Goal: Task Accomplishment & Management: Use online tool/utility

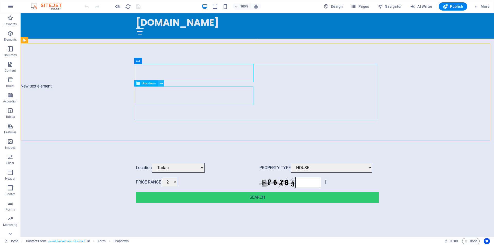
click at [162, 84] on icon at bounding box center [161, 83] width 3 height 5
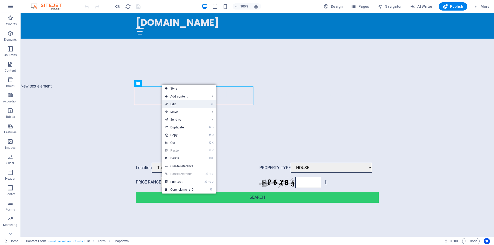
click at [176, 103] on link "⏎ Edit" at bounding box center [179, 104] width 34 height 8
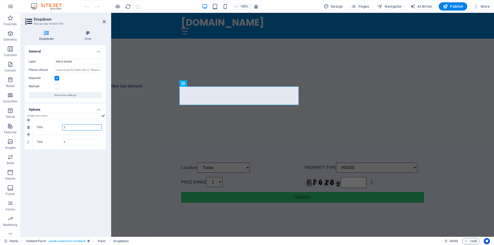
click at [77, 128] on input "2" at bounding box center [81, 127] width 39 height 6
click at [29, 127] on icon at bounding box center [28, 127] width 2 height 3
type input "3"
click at [29, 127] on icon at bounding box center [28, 127] width 2 height 3
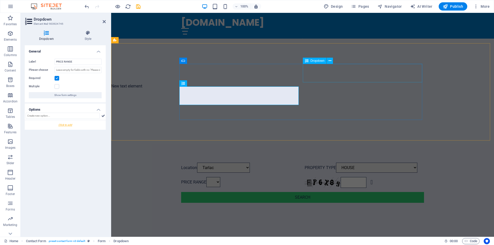
click at [378, 163] on div "PROPERTY TYPE HOUSE BED SPACE ([DEMOGRAPHIC_DATA]) BED SPACE ([DEMOGRAPHIC_DATA…" at bounding box center [364, 168] width 119 height 10
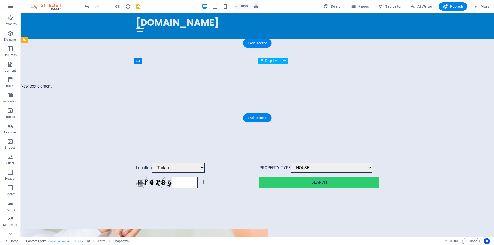
click at [376, 163] on div "PROPERTY TYPE HOUSE BED SPACE ([DEMOGRAPHIC_DATA]) BED SPACE ([DEMOGRAPHIC_DATA…" at bounding box center [318, 168] width 119 height 10
click at [375, 163] on div "PROPERTY TYPE HOUSE BED SPACE ([DEMOGRAPHIC_DATA]) BED SPACE ([DEMOGRAPHIC_DATA…" at bounding box center [318, 168] width 119 height 10
click at [284, 61] on icon at bounding box center [284, 60] width 3 height 5
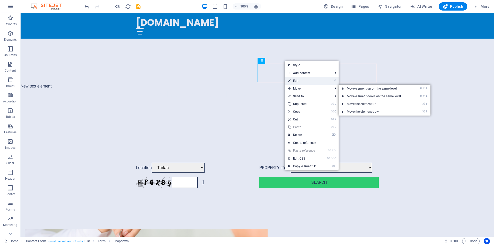
click at [302, 81] on link "⏎ Edit" at bounding box center [302, 81] width 34 height 8
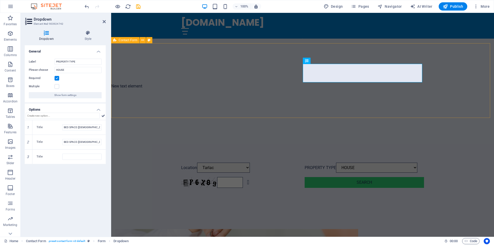
click at [454, 142] on div "Location [GEOGRAPHIC_DATA] [GEOGRAPHIC_DATA] PROPERTY TYPE HOUSE BED SPACE ([DE…" at bounding box center [302, 175] width 383 height 66
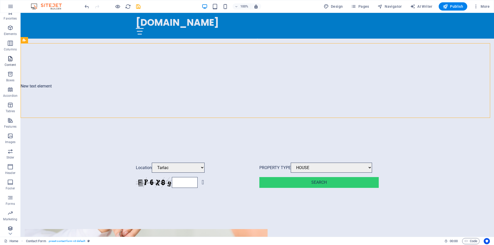
scroll to position [8, 0]
click at [9, 227] on icon "button" at bounding box center [10, 226] width 6 height 6
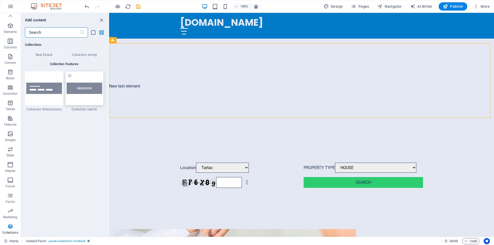
scroll to position [4930, 0]
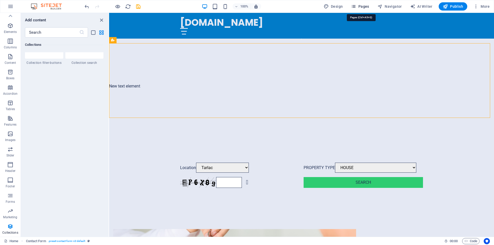
click at [363, 6] on span "Pages" at bounding box center [360, 6] width 18 height 5
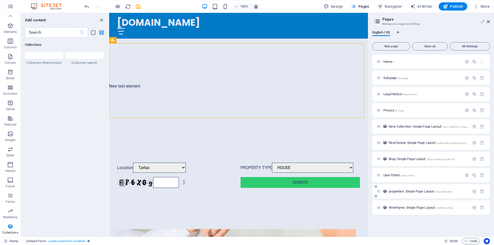
click at [421, 192] on span "properties: Single Page Layout /properties-item" at bounding box center [421, 191] width 64 height 4
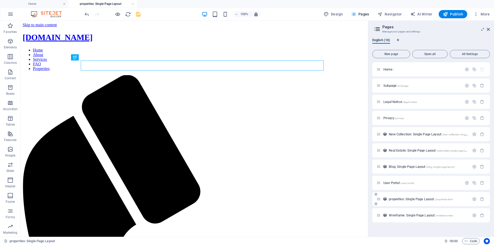
scroll to position [0, 0]
select select "68b6885b23b5203569065941"
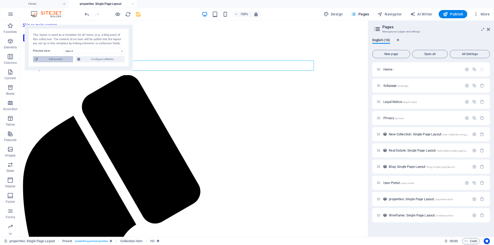
click at [54, 59] on span "Edit content" at bounding box center [56, 59] width 32 height 6
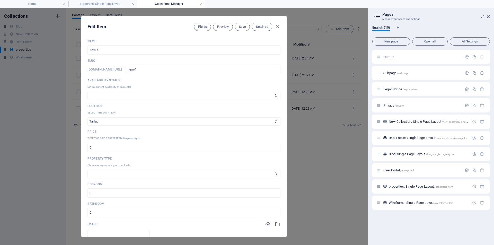
click at [277, 28] on icon "button" at bounding box center [278, 27] width 6 height 6
type input "item-4"
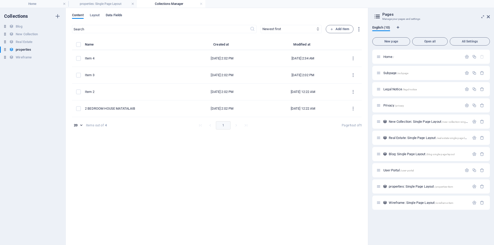
click at [117, 16] on span "Data Fields" at bounding box center [114, 15] width 16 height 7
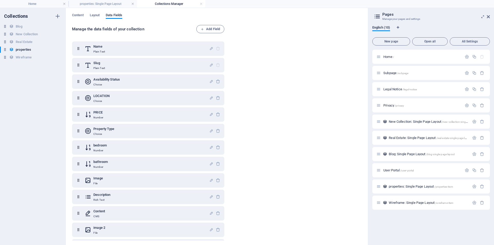
click at [176, 4] on h4 "Collections Manager" at bounding box center [171, 4] width 68 height 6
click at [58, 50] on icon "button" at bounding box center [58, 50] width 4 height 4
click at [264, 35] on div at bounding box center [247, 122] width 494 height 245
click at [96, 4] on h4 "properties: Single Page Layout" at bounding box center [102, 4] width 68 height 6
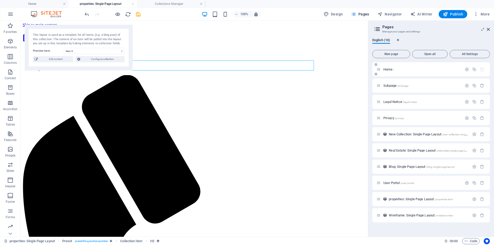
click at [389, 69] on span "Home /" at bounding box center [388, 69] width 11 height 4
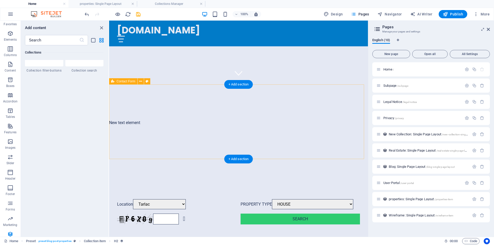
scroll to position [152, 0]
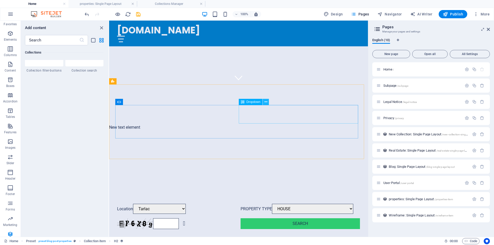
click at [266, 102] on icon at bounding box center [265, 101] width 3 height 5
click at [268, 102] on button at bounding box center [266, 102] width 6 height 6
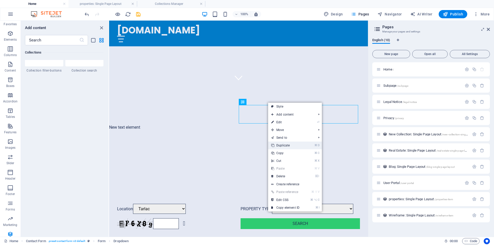
click at [289, 145] on link "⌘ D Duplicate" at bounding box center [285, 145] width 34 height 8
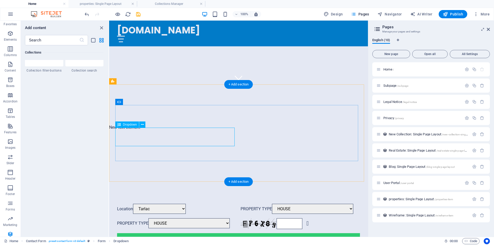
click at [147, 218] on div "PROPERTY TYPE HOUSE BED SPACE ([DEMOGRAPHIC_DATA]) BED SPACE ([DEMOGRAPHIC_DATA…" at bounding box center [176, 223] width 119 height 11
click at [142, 125] on icon at bounding box center [142, 124] width 3 height 5
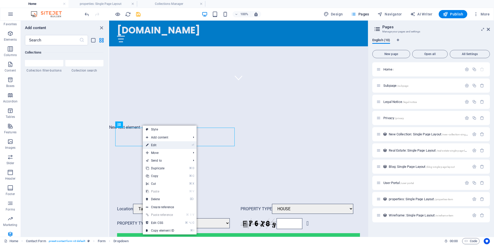
click at [160, 145] on link "⏎ Edit" at bounding box center [160, 145] width 34 height 8
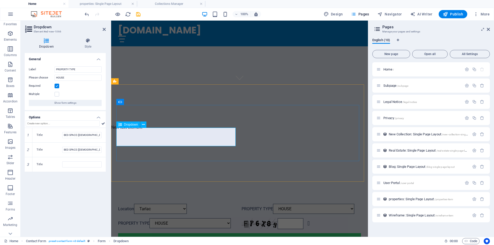
click at [139, 218] on div "PROPERTY TYPE HOUSE BED SPACE ([DEMOGRAPHIC_DATA]) BED SPACE ([DEMOGRAPHIC_DATA…" at bounding box center [177, 223] width 119 height 11
drag, startPoint x: 75, startPoint y: 70, endPoint x: 56, endPoint y: 69, distance: 19.6
click at [56, 69] on input "PROPERTY TYPE" at bounding box center [78, 69] width 47 height 6
type input "Price Range"
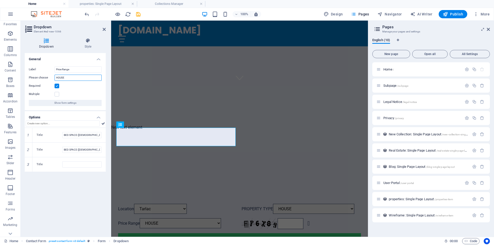
click at [66, 78] on input "HOUSE" at bounding box center [78, 78] width 47 height 6
type input "H"
click at [176, 4] on h4 "Collections Manager" at bounding box center [171, 4] width 68 height 6
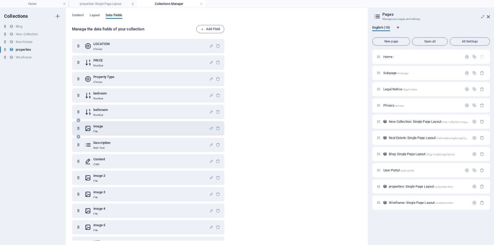
scroll to position [49, 0]
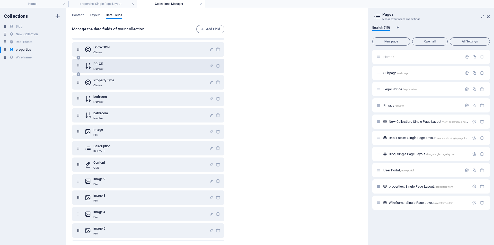
click at [130, 68] on div "PRICE Number" at bounding box center [147, 66] width 125 height 10
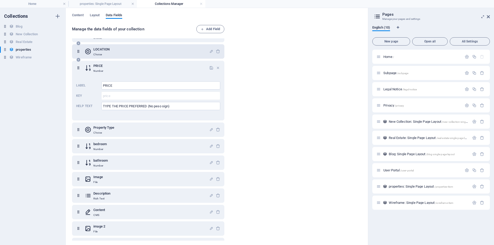
scroll to position [53, 0]
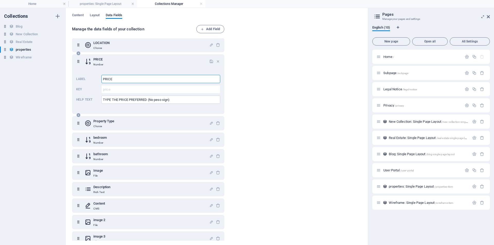
click at [115, 80] on input "PRICE" at bounding box center [160, 79] width 119 height 8
click at [119, 101] on input "TYPE THE PRICE PREFERRED (No peso sign)" at bounding box center [160, 99] width 119 height 8
click at [212, 30] on span "Add Field" at bounding box center [210, 29] width 19 height 6
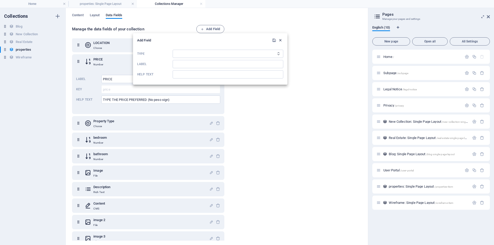
click at [281, 40] on icon "button" at bounding box center [280, 40] width 4 height 4
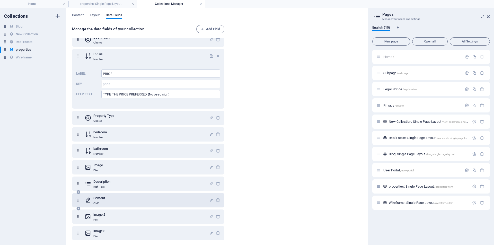
scroll to position [55, 0]
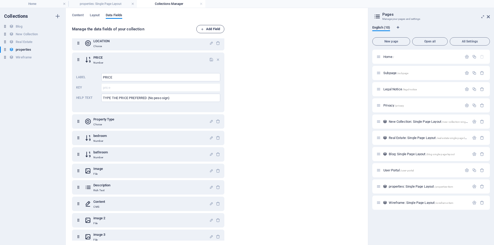
click at [214, 30] on span "Add Field" at bounding box center [210, 29] width 19 height 6
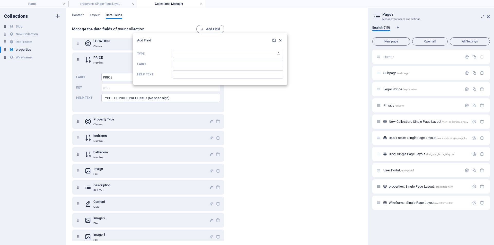
click at [280, 40] on icon "button" at bounding box center [280, 40] width 4 height 4
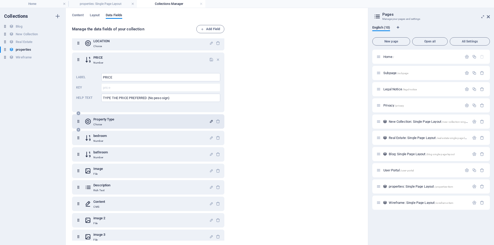
click at [210, 121] on icon "button" at bounding box center [211, 121] width 4 height 4
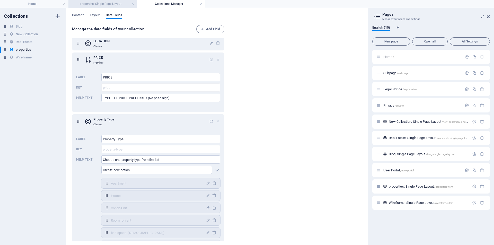
click at [87, 4] on h4 "properties: Single Page Layout" at bounding box center [102, 4] width 68 height 6
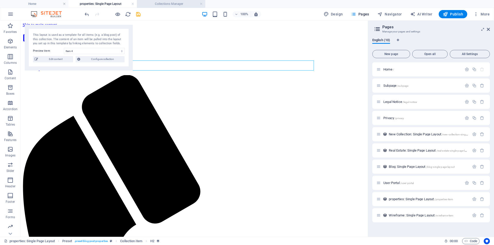
click at [166, 3] on h4 "Collections Manager" at bounding box center [171, 4] width 68 height 6
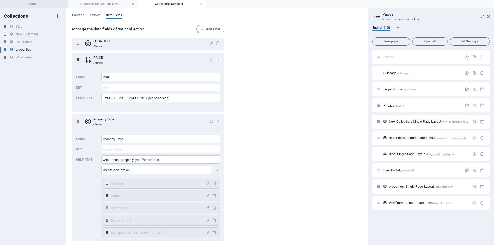
click at [40, 3] on h4 "Home" at bounding box center [34, 4] width 68 height 6
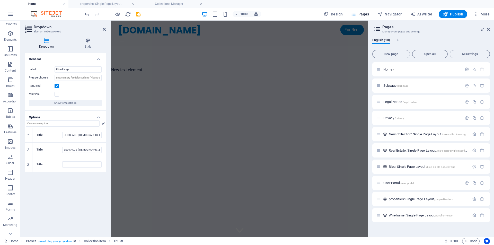
scroll to position [152, 0]
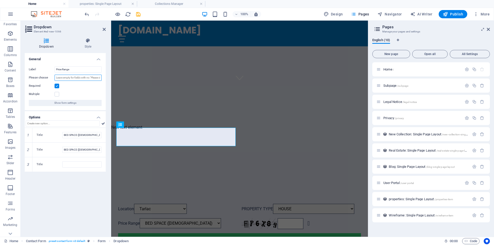
click at [78, 77] on input "Please choose" at bounding box center [78, 78] width 47 height 6
paste input "0-999"
type input "0-999"
click at [71, 77] on input "0-999" at bounding box center [78, 78] width 47 height 6
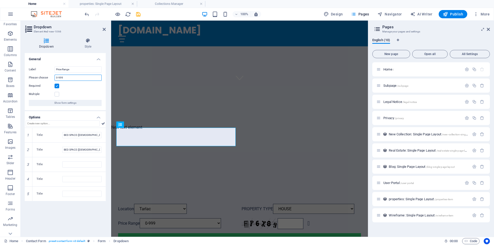
click at [68, 77] on input "0-999" at bounding box center [78, 78] width 47 height 6
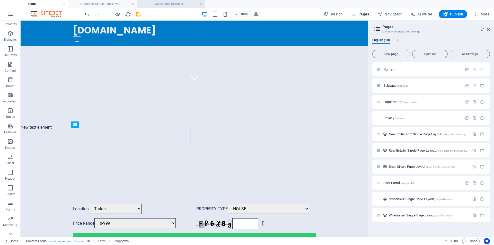
click at [176, 4] on h4 "Collections Manager" at bounding box center [171, 4] width 68 height 6
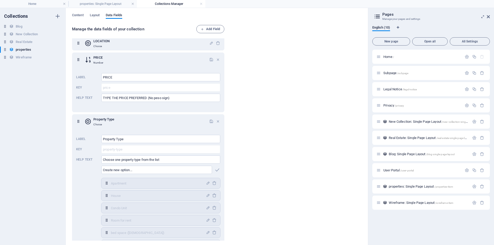
scroll to position [0, 0]
click at [37, 4] on h4 "Home" at bounding box center [34, 4] width 68 height 6
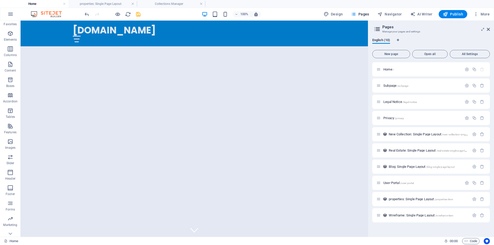
scroll to position [152, 0]
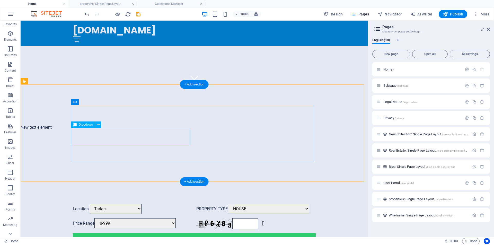
click at [188, 218] on div "Price Range 0-999 BED SPACE ([DEMOGRAPHIC_DATA]) BED SPACE ([DEMOGRAPHIC_DATA])" at bounding box center [132, 223] width 119 height 11
click at [99, 125] on icon at bounding box center [98, 124] width 3 height 5
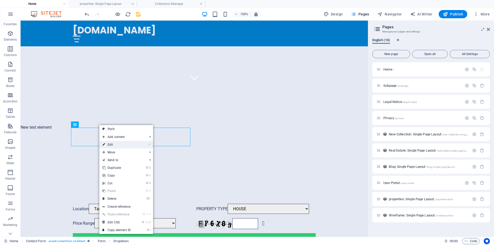
click at [112, 145] on link "⏎ Edit" at bounding box center [116, 145] width 34 height 8
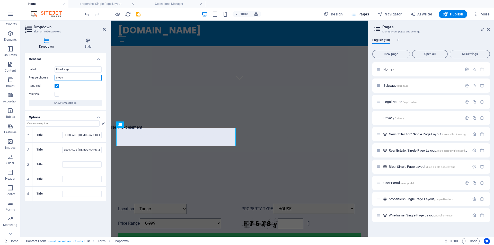
click at [64, 78] on input "0-999" at bounding box center [78, 78] width 47 height 6
type input "0"
click at [45, 122] on input "text" at bounding box center [63, 123] width 74 height 6
paste input "0-999"
type input "0-999"
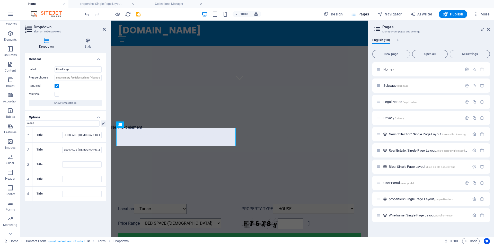
click at [102, 123] on icon at bounding box center [103, 123] width 4 height 6
drag, startPoint x: 72, startPoint y: 208, endPoint x: 64, endPoint y: 207, distance: 8.8
click at [64, 207] on input "0-999" at bounding box center [81, 208] width 39 height 6
paste input "5001-1000000"
type input "5001-1000000"
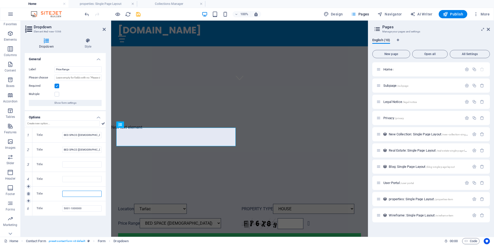
click at [75, 196] on input "Title" at bounding box center [81, 194] width 39 height 6
paste input "3001-5000"
type input "3001-5000"
click at [69, 176] on input "Title" at bounding box center [81, 179] width 39 height 6
click at [75, 179] on input "Title" at bounding box center [81, 179] width 39 height 6
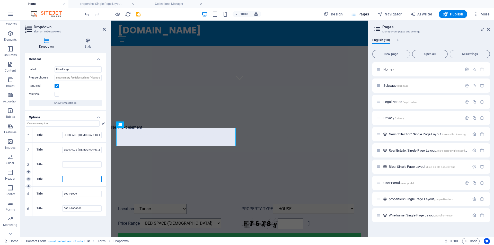
paste input "[DATE]-3000"
type input "[DATE]-3000"
click at [77, 163] on input "Title" at bounding box center [81, 164] width 39 height 6
paste input "[DATE]-[DATE]"
click at [80, 165] on input "[DATE]-[DATE]" at bounding box center [81, 164] width 39 height 6
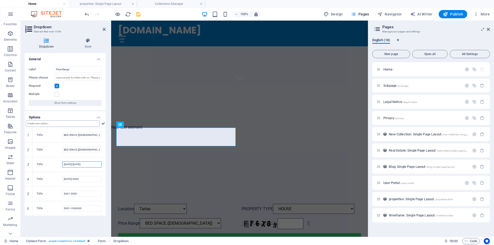
type input "[DATE]-[DATE]"
click at [75, 122] on input "text" at bounding box center [63, 123] width 74 height 6
paste input "0-999"
type input "0-999"
click at [90, 150] on input "BED SPACE ([DEMOGRAPHIC_DATA])" at bounding box center [81, 150] width 39 height 6
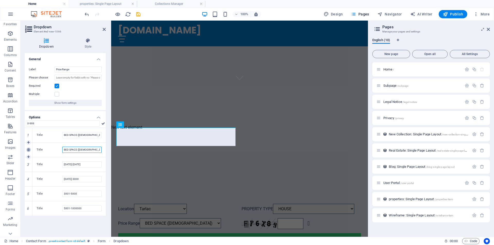
click at [28, 150] on icon at bounding box center [28, 149] width 2 height 3
type input "[DATE]-[DATE]"
type input "[DATE]-3000"
type input "3001-5000"
type input "5001-1000000"
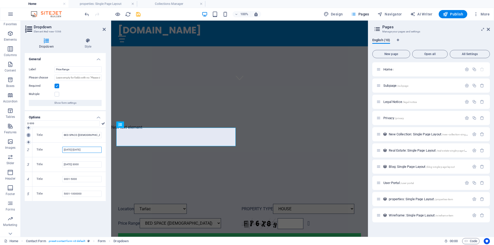
click at [28, 135] on icon at bounding box center [28, 135] width 2 height 3
type input "[DATE]-[DATE]"
type input "[DATE]-3000"
type input "3001-5000"
type input "5001-1000000"
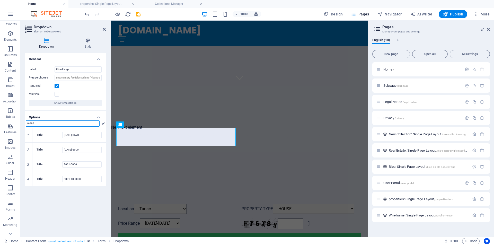
click at [37, 123] on input "0-999" at bounding box center [63, 123] width 74 height 6
click at [102, 123] on icon at bounding box center [103, 123] width 4 height 6
click at [28, 201] on icon at bounding box center [28, 200] width 2 height 3
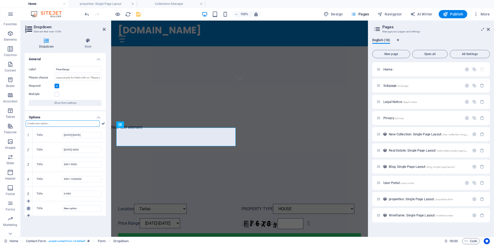
click at [28, 209] on icon at bounding box center [28, 208] width 2 height 3
click at [30, 127] on link at bounding box center [28, 128] width 5 height 5
type input "New option"
type input "[DATE]-[DATE]"
type input "[DATE]-3000"
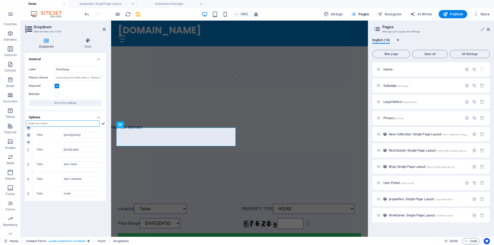
type input "3001-5000"
type input "5001-1000000"
drag, startPoint x: 71, startPoint y: 208, endPoint x: 61, endPoint y: 207, distance: 9.4
click at [61, 207] on div "Title 0-999" at bounding box center [69, 208] width 65 height 6
drag, startPoint x: 71, startPoint y: 208, endPoint x: 64, endPoint y: 208, distance: 7.7
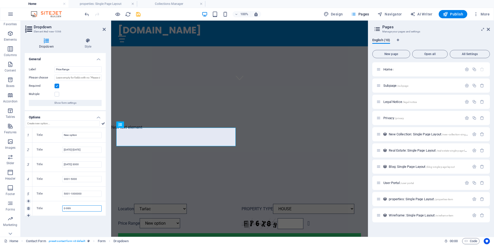
click at [64, 208] on input "0-999" at bounding box center [81, 208] width 39 height 6
click at [69, 136] on input "New option" at bounding box center [81, 135] width 39 height 6
paste input "0-999"
drag, startPoint x: 83, startPoint y: 135, endPoint x: 63, endPoint y: 135, distance: 19.8
click at [63, 135] on input "New0-999option" at bounding box center [81, 135] width 39 height 6
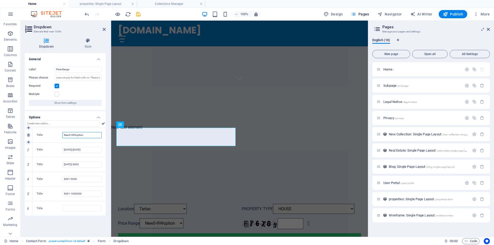
paste input "0-999"
click at [28, 208] on icon at bounding box center [28, 208] width 2 height 3
type input "0-999"
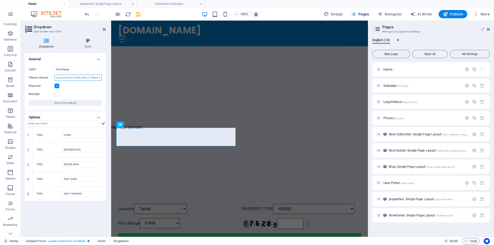
click at [71, 78] on input "Please choose" at bounding box center [78, 78] width 47 height 6
click at [68, 91] on div "Label Price Range Please choose Required Multiple Show form settings" at bounding box center [65, 86] width 81 height 48
click at [273, 204] on div "PROPERTY TYPE HOUSE BED SPACE ([DEMOGRAPHIC_DATA]) BED SPACE ([DEMOGRAPHIC_DATA…" at bounding box center [301, 209] width 119 height 10
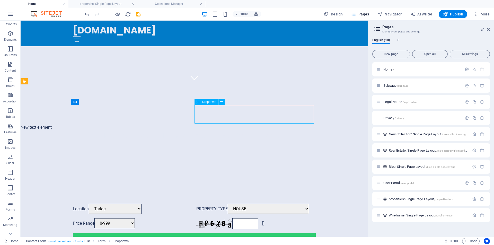
click at [273, 204] on div "PROPERTY TYPE HOUSE BED SPACE ([DEMOGRAPHIC_DATA]) BED SPACE ([DEMOGRAPHIC_DATA…" at bounding box center [255, 209] width 119 height 10
click at [169, 3] on h4 "Collections Manager" at bounding box center [171, 4] width 68 height 6
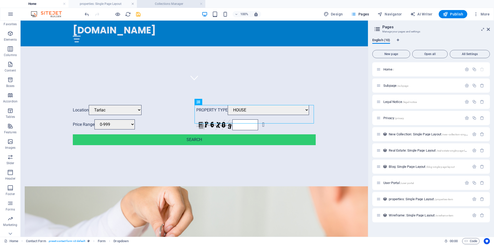
scroll to position [0, 0]
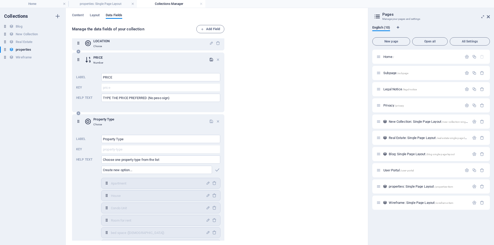
click at [210, 60] on icon "button" at bounding box center [211, 59] width 4 height 4
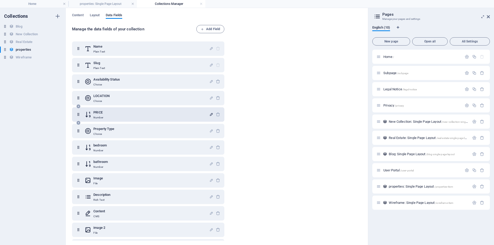
click at [78, 116] on icon at bounding box center [78, 114] width 4 height 10
click at [76, 116] on div "PRICE Number" at bounding box center [148, 114] width 152 height 14
click at [78, 116] on icon at bounding box center [78, 114] width 4 height 10
click at [94, 4] on h4 "properties: Single Page Layout" at bounding box center [102, 4] width 68 height 6
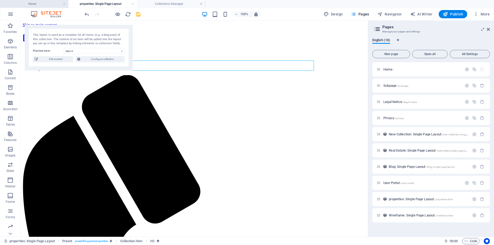
click at [47, 3] on h4 "Home" at bounding box center [34, 4] width 68 height 6
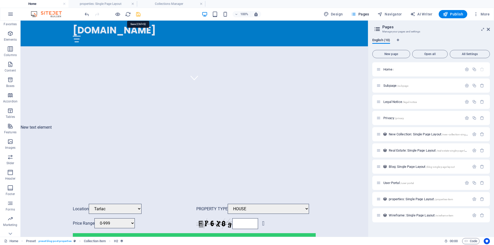
click at [137, 14] on icon "save" at bounding box center [138, 14] width 6 height 6
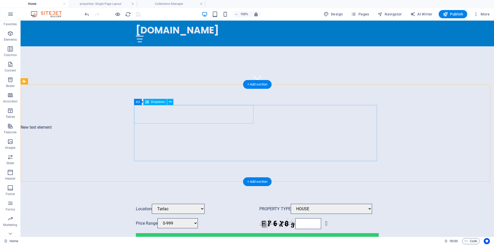
click at [251, 204] on div "Location [GEOGRAPHIC_DATA] [GEOGRAPHIC_DATA] [GEOGRAPHIC_DATA]" at bounding box center [195, 209] width 119 height 10
click at [172, 102] on icon at bounding box center [170, 101] width 3 height 5
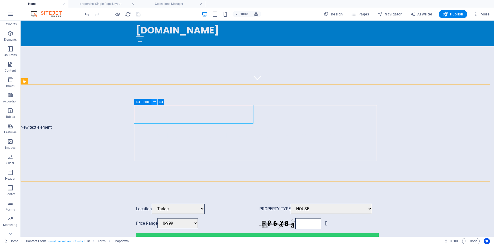
click at [154, 101] on icon at bounding box center [154, 101] width 3 height 5
click at [179, 3] on h4 "Collections Manager" at bounding box center [171, 4] width 68 height 6
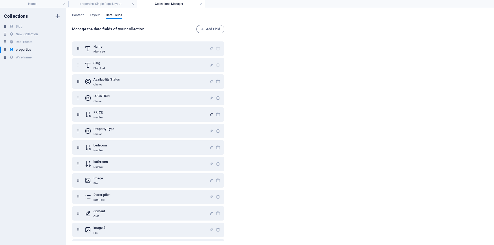
scroll to position [0, 0]
click at [78, 50] on icon at bounding box center [78, 48] width 4 height 10
click at [101, 47] on h6 "Name" at bounding box center [99, 46] width 12 height 6
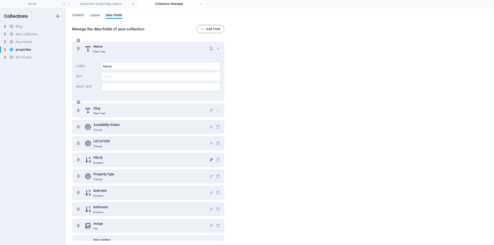
click at [99, 47] on h6 "Name" at bounding box center [99, 46] width 12 height 6
click at [173, 4] on h4 "Collections Manager" at bounding box center [171, 4] width 68 height 6
click at [99, 16] on span "Layout" at bounding box center [95, 15] width 10 height 7
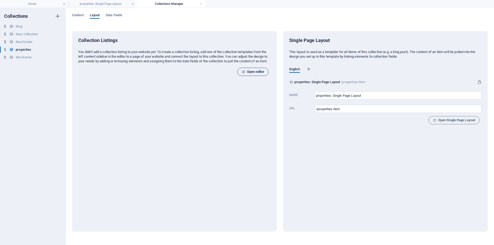
click at [254, 75] on span "Open editor" at bounding box center [253, 72] width 23 height 6
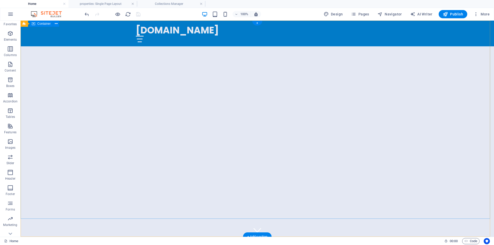
scroll to position [152, 0]
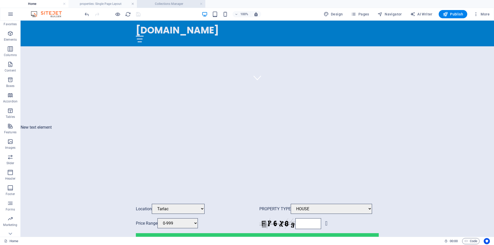
click at [179, 4] on h4 "Collections Manager" at bounding box center [171, 4] width 68 height 6
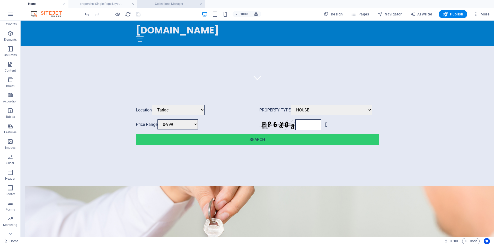
scroll to position [0, 0]
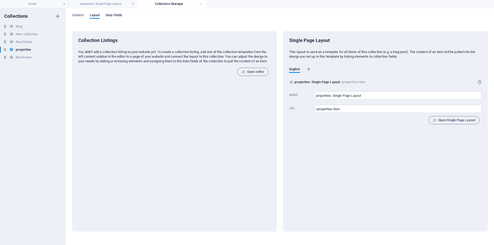
click at [118, 15] on span "Data Fields" at bounding box center [114, 15] width 16 height 7
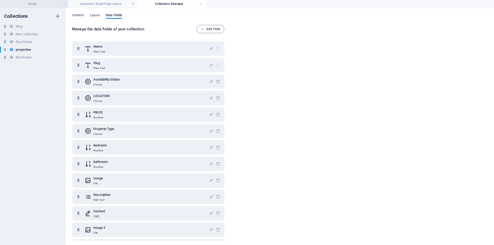
click at [36, 4] on h4 "Home" at bounding box center [34, 4] width 68 height 6
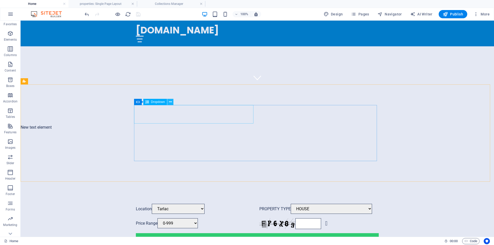
click at [170, 103] on icon at bounding box center [170, 101] width 3 height 5
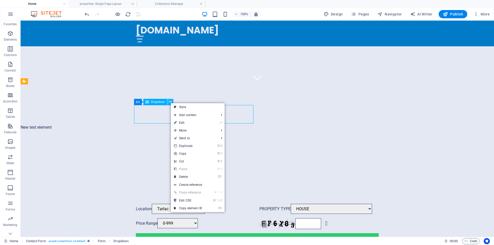
click at [170, 103] on icon at bounding box center [170, 101] width 3 height 5
click at [147, 204] on div "Location [GEOGRAPHIC_DATA] [GEOGRAPHIC_DATA] [GEOGRAPHIC_DATA]" at bounding box center [195, 209] width 119 height 10
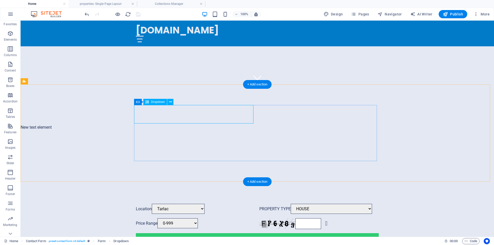
click at [147, 204] on div "Location [GEOGRAPHIC_DATA] [GEOGRAPHIC_DATA] [GEOGRAPHIC_DATA]" at bounding box center [195, 209] width 119 height 10
click at [144, 204] on div "Location [GEOGRAPHIC_DATA] [GEOGRAPHIC_DATA] [GEOGRAPHIC_DATA]" at bounding box center [195, 209] width 119 height 10
click at [148, 103] on icon at bounding box center [147, 102] width 4 height 6
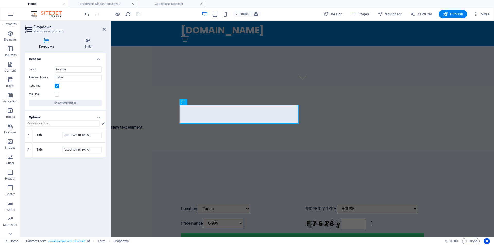
click at [47, 42] on icon at bounding box center [46, 40] width 43 height 5
click at [90, 41] on icon at bounding box center [88, 40] width 36 height 5
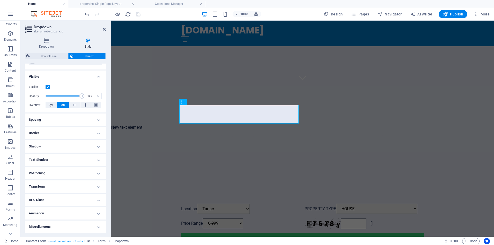
scroll to position [48, 0]
click at [99, 76] on h4 "Visible" at bounding box center [65, 74] width 81 height 9
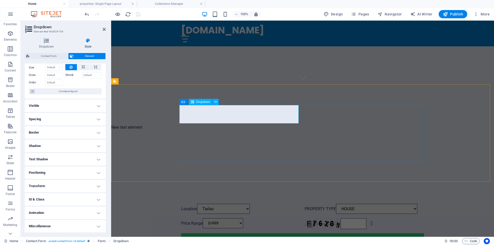
click at [296, 204] on div "Location [GEOGRAPHIC_DATA] [GEOGRAPHIC_DATA] [GEOGRAPHIC_DATA]" at bounding box center [240, 209] width 119 height 10
click at [291, 204] on div "Location [GEOGRAPHIC_DATA] [GEOGRAPHIC_DATA] [GEOGRAPHIC_DATA]" at bounding box center [240, 209] width 119 height 10
click at [215, 103] on icon at bounding box center [215, 101] width 3 height 5
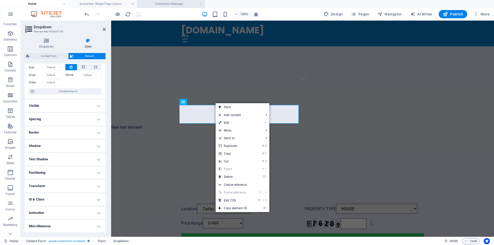
click at [171, 4] on h4 "Collections Manager" at bounding box center [171, 4] width 68 height 6
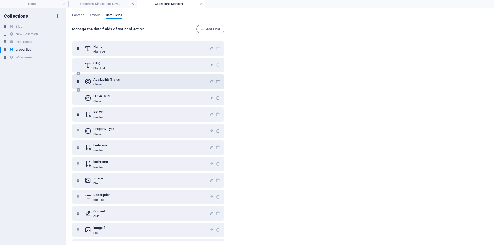
click at [103, 79] on h6 "Availability Status" at bounding box center [106, 79] width 26 height 6
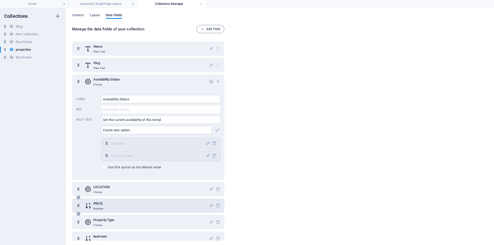
scroll to position [1, 0]
click at [102, 202] on h6 "PRICE" at bounding box center [98, 202] width 10 height 6
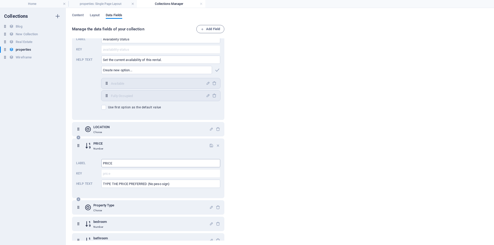
scroll to position [65, 0]
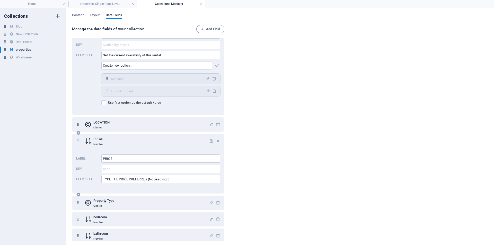
click at [78, 141] on icon at bounding box center [78, 141] width 4 height 10
click at [34, 4] on h4 "Home" at bounding box center [34, 4] width 68 height 6
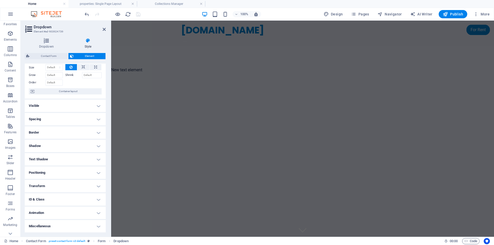
scroll to position [152, 0]
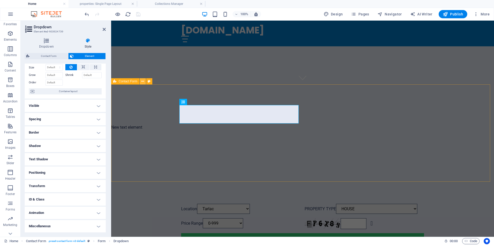
click at [144, 83] on icon at bounding box center [142, 81] width 3 height 5
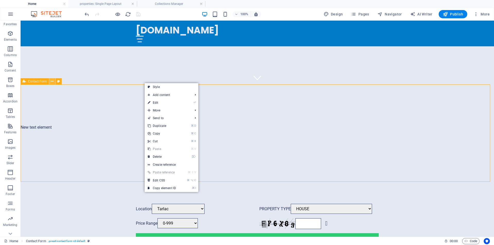
click at [52, 82] on icon at bounding box center [52, 81] width 3 height 5
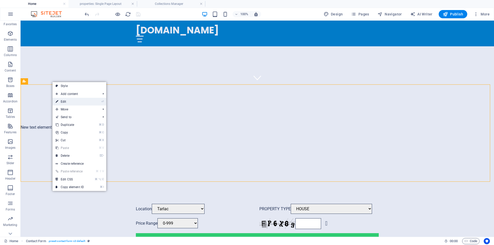
click at [63, 101] on link "⏎ Edit" at bounding box center [69, 102] width 34 height 8
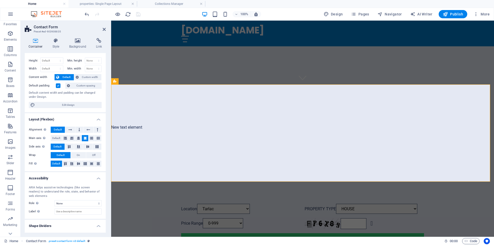
scroll to position [20, 0]
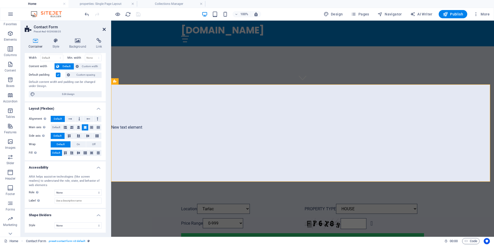
click at [104, 29] on icon at bounding box center [104, 29] width 3 height 4
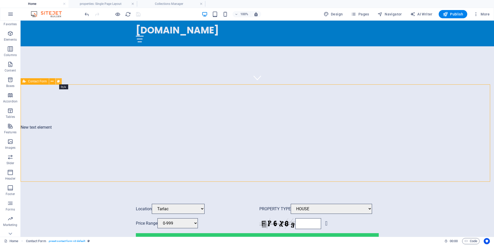
click at [59, 82] on icon at bounding box center [58, 81] width 3 height 5
select select "rem"
select select "preset-contact-form-v3-default"
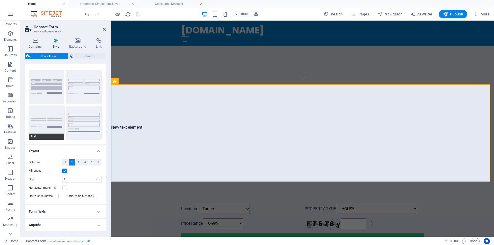
scroll to position [0, 0]
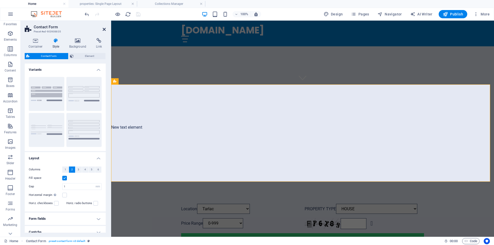
click at [104, 29] on icon at bounding box center [104, 29] width 3 height 4
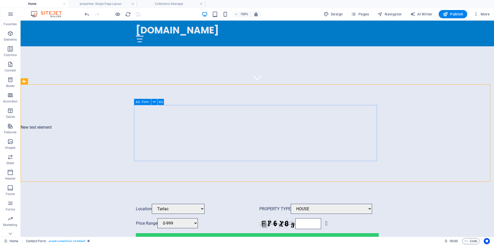
click at [139, 102] on icon at bounding box center [138, 102] width 4 height 6
click at [138, 102] on icon at bounding box center [138, 102] width 4 height 6
click at [160, 102] on icon at bounding box center [161, 101] width 4 height 5
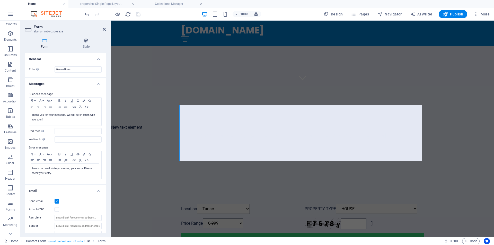
click at [99, 59] on h4 "General" at bounding box center [65, 57] width 81 height 9
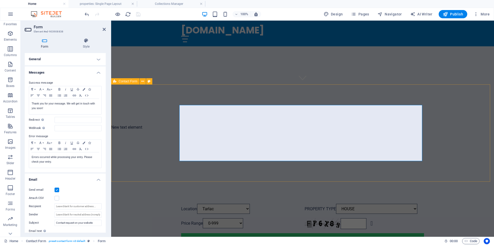
click at [151, 183] on div "Location [GEOGRAPHIC_DATA] PROPERTY TYPE HOUSE BED SPACE ([DEMOGRAPHIC_DATA]) B…" at bounding box center [302, 223] width 383 height 81
click at [242, 183] on div "Location [GEOGRAPHIC_DATA] PROPERTY TYPE HOUSE BED SPACE ([DEMOGRAPHIC_DATA]) B…" at bounding box center [302, 223] width 383 height 81
select select "rem"
select select "preset-contact-form-v3-default"
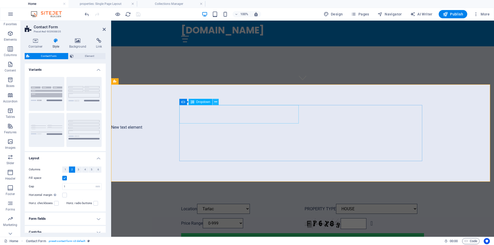
click at [217, 104] on button at bounding box center [216, 102] width 6 height 6
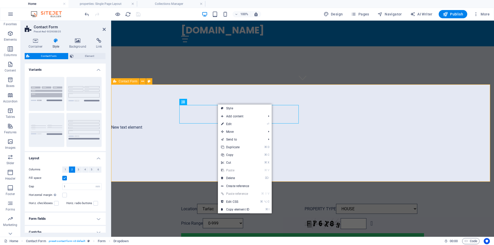
click at [143, 183] on div "Location [GEOGRAPHIC_DATA] PROPERTY TYPE HOUSE BED SPACE ([DEMOGRAPHIC_DATA]) B…" at bounding box center [302, 223] width 383 height 81
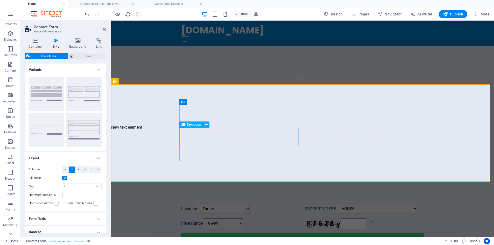
click at [296, 218] on div "Price Range 0-999 [DATE]-[DATE] [DATE]-3000 3001-5000 5001-1000000" at bounding box center [240, 223] width 119 height 11
click at [208, 126] on button at bounding box center [206, 124] width 6 height 6
click at [456, 14] on span "Publish" at bounding box center [453, 14] width 20 height 5
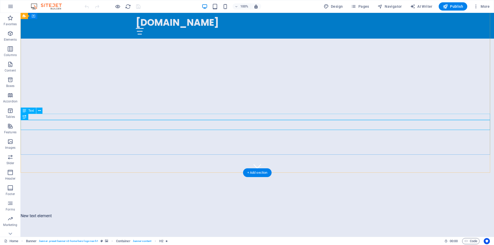
scroll to position [145, 0]
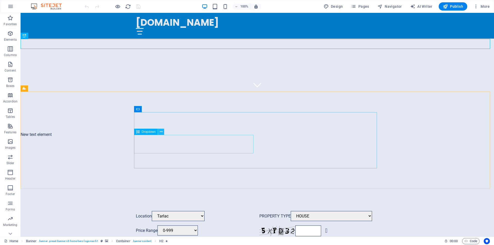
click at [161, 133] on icon at bounding box center [161, 131] width 3 height 5
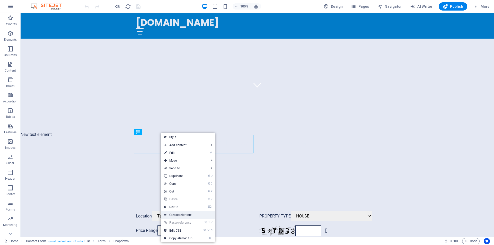
click at [183, 216] on link "Create reference" at bounding box center [188, 215] width 54 height 8
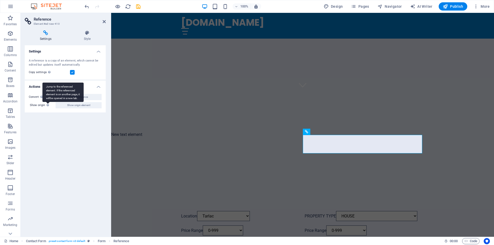
click at [48, 102] on div "Jump to the referenced element. If the referenced element is on another page, i…" at bounding box center [62, 92] width 41 height 19
click at [56, 104] on button "Show origin element" at bounding box center [79, 105] width 46 height 6
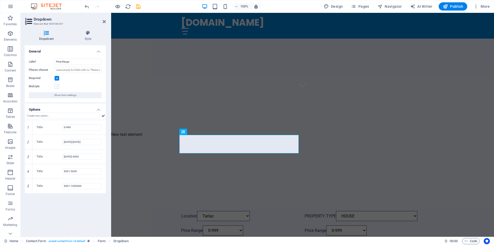
click at [58, 86] on label at bounding box center [57, 86] width 5 height 5
click at [0, 0] on input "Multiple" at bounding box center [0, 0] width 0 height 0
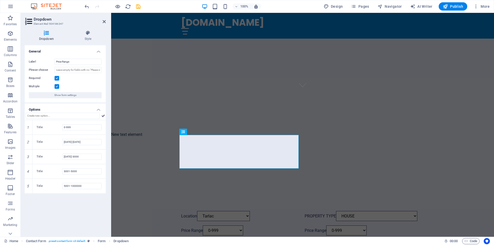
select select
click at [58, 86] on label at bounding box center [57, 86] width 5 height 5
click at [0, 0] on input "Multiple" at bounding box center [0, 0] width 0 height 0
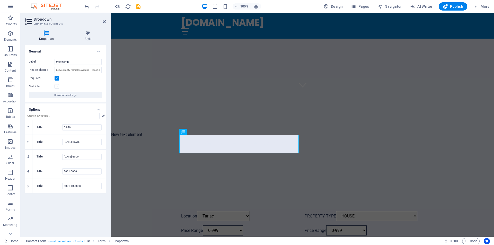
click at [58, 86] on label at bounding box center [57, 86] width 5 height 5
click at [0, 0] on input "Multiple" at bounding box center [0, 0] width 0 height 0
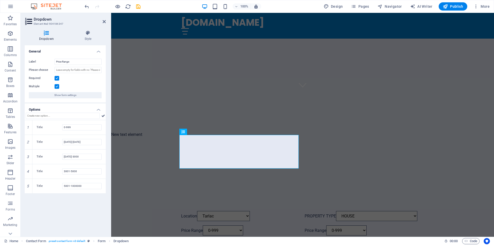
select select
click at [58, 86] on label at bounding box center [57, 86] width 5 height 5
click at [0, 0] on input "Multiple" at bounding box center [0, 0] width 0 height 0
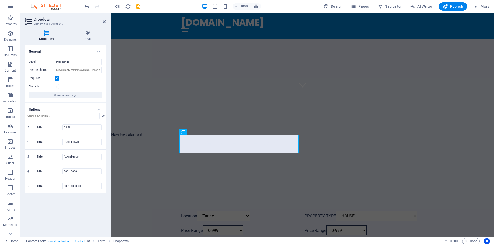
click at [58, 86] on label at bounding box center [57, 86] width 5 height 5
click at [0, 0] on input "Multiple" at bounding box center [0, 0] width 0 height 0
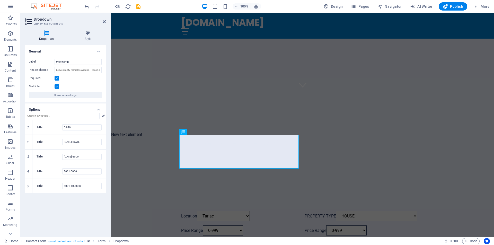
select select
click at [58, 86] on label at bounding box center [57, 86] width 5 height 5
click at [0, 0] on input "Multiple" at bounding box center [0, 0] width 0 height 0
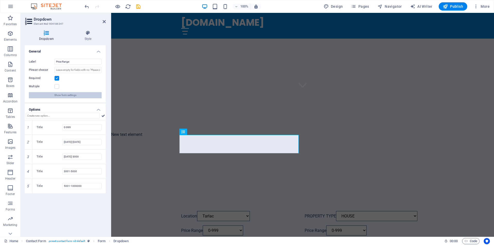
click at [59, 95] on span "Show form settings" at bounding box center [65, 95] width 22 height 6
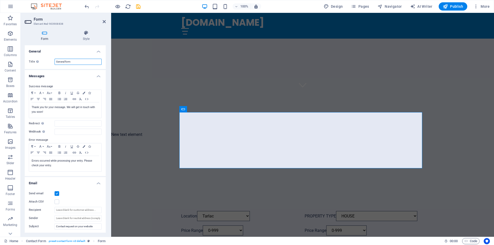
click at [74, 63] on input "General form" at bounding box center [78, 62] width 47 height 6
click at [99, 76] on h4 "Messages" at bounding box center [65, 74] width 81 height 9
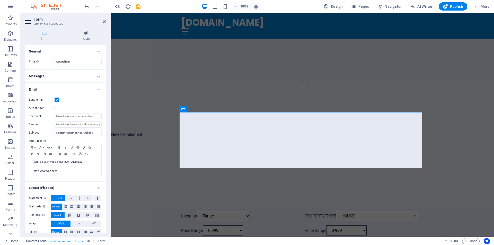
click at [57, 100] on label at bounding box center [57, 100] width 5 height 5
click at [0, 0] on input "Send email" at bounding box center [0, 0] width 0 height 0
drag, startPoint x: 84, startPoint y: 163, endPoint x: 29, endPoint y: 159, distance: 55.2
click at [29, 159] on div "A form on your website has been submitted. Here's what was sent." at bounding box center [65, 166] width 72 height 19
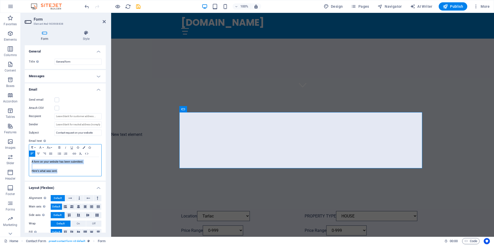
drag, startPoint x: 61, startPoint y: 172, endPoint x: 31, endPoint y: 159, distance: 32.3
click at [31, 159] on div "A form on your website has been submitted. Here's what was sent." at bounding box center [65, 166] width 72 height 19
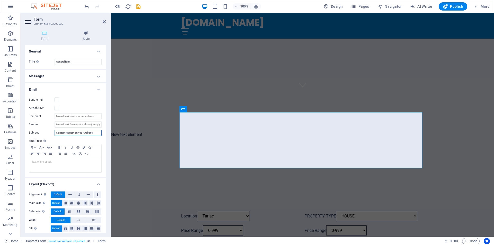
drag, startPoint x: 96, startPoint y: 133, endPoint x: 48, endPoint y: 131, distance: 48.7
click at [48, 131] on div "Subject Contact request on your website" at bounding box center [65, 133] width 73 height 6
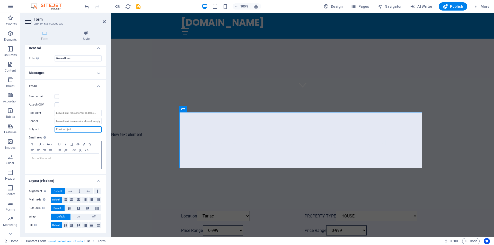
scroll to position [0, 0]
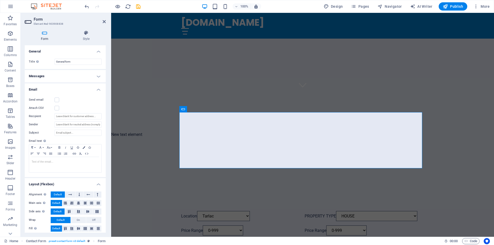
click at [98, 88] on h4 "Email" at bounding box center [65, 87] width 81 height 9
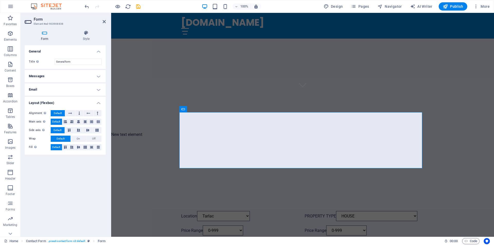
click at [99, 76] on h4 "Messages" at bounding box center [65, 76] width 81 height 12
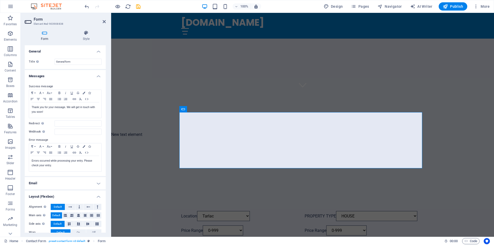
click at [99, 76] on h4 "Messages" at bounding box center [65, 74] width 81 height 9
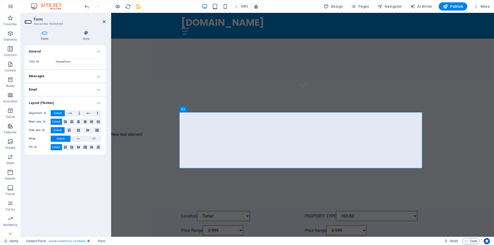
click at [99, 50] on h4 "General" at bounding box center [65, 49] width 81 height 9
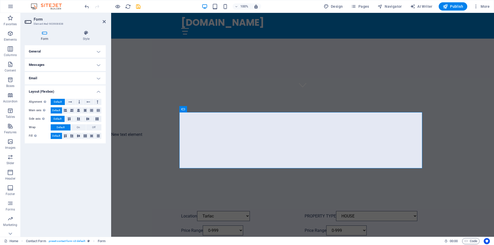
click at [99, 50] on h4 "General" at bounding box center [65, 51] width 81 height 12
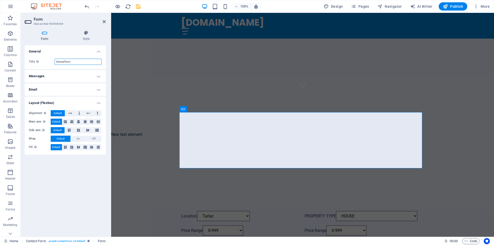
click at [71, 62] on input "General form" at bounding box center [78, 62] width 47 height 6
click at [38, 65] on div "Define a name for the form." at bounding box center [52, 69] width 41 height 8
click at [55, 61] on input "General form" at bounding box center [78, 62] width 47 height 6
click at [103, 22] on icon at bounding box center [104, 22] width 3 height 4
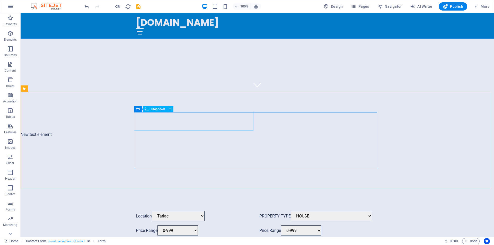
click at [148, 110] on icon at bounding box center [147, 109] width 4 height 6
click at [148, 109] on icon at bounding box center [147, 109] width 4 height 6
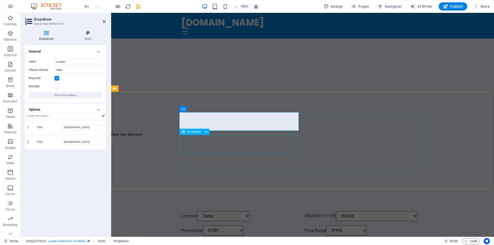
click at [197, 225] on div "Price Range 0-999 [DATE]-[DATE] [DATE]-3000 3001-5000 5001-1000000" at bounding box center [240, 230] width 119 height 10
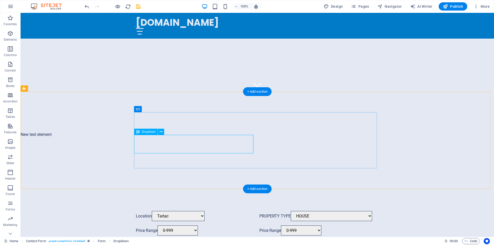
click at [251, 225] on div "Price Range 0-999 [DATE]-[DATE] [DATE]-3000 3001-5000 5001-1000000" at bounding box center [195, 230] width 119 height 10
click at [161, 133] on icon at bounding box center [161, 131] width 3 height 5
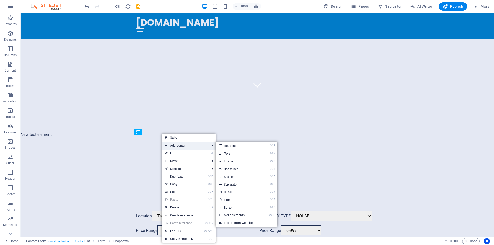
click at [182, 146] on span "Add content" at bounding box center [185, 146] width 46 height 8
click at [235, 215] on link "⌘ ⏎ More elements ..." at bounding box center [237, 215] width 42 height 8
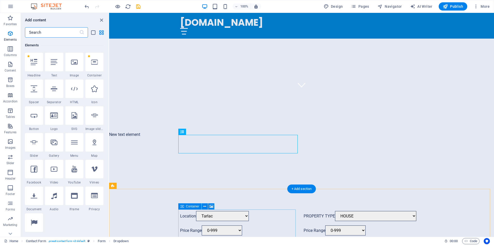
scroll to position [55, 0]
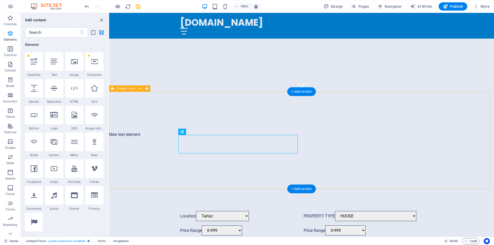
click at [137, 190] on div "Location Tarlac Pampanga Manila PROPERTY TYPE HOUSE BED SPACE (MALE) BED SPACE …" at bounding box center [301, 230] width 385 height 81
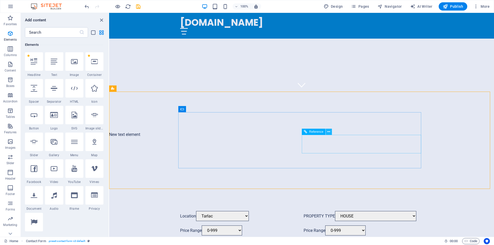
click at [329, 132] on icon at bounding box center [328, 131] width 3 height 5
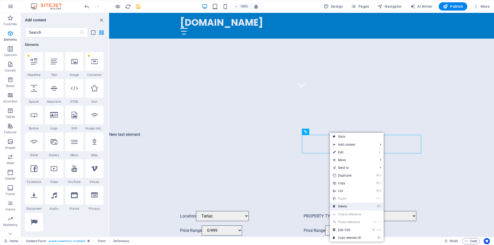
click at [347, 206] on link "⌦ Delete" at bounding box center [347, 206] width 34 height 8
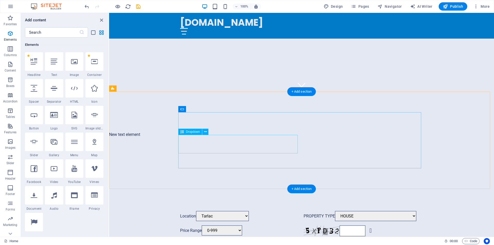
click at [295, 225] on div "Price Range 0-999 [DATE]-[DATE] [DATE]-3000 3001-5000 5001-1000000" at bounding box center [239, 230] width 119 height 11
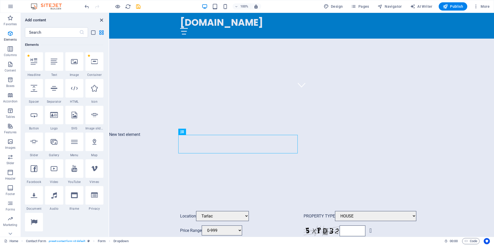
click at [101, 18] on icon "close panel" at bounding box center [102, 20] width 6 height 6
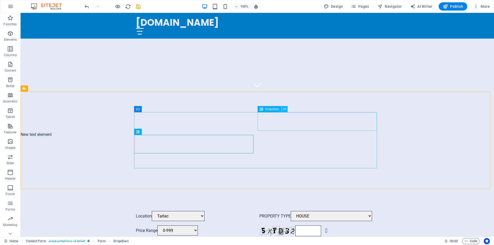
click at [285, 110] on icon at bounding box center [284, 109] width 3 height 5
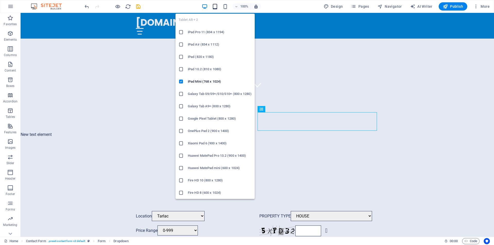
click at [217, 7] on icon "button" at bounding box center [215, 7] width 6 height 6
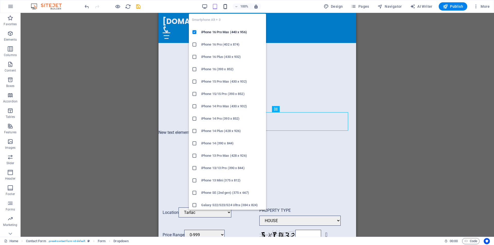
click at [226, 6] on icon "button" at bounding box center [225, 7] width 6 height 6
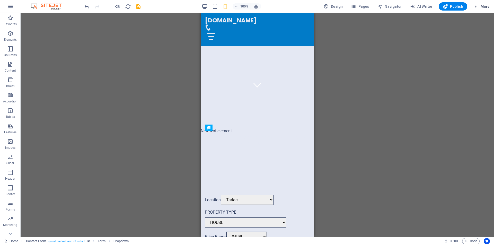
click at [477, 7] on icon "button" at bounding box center [475, 6] width 5 height 5
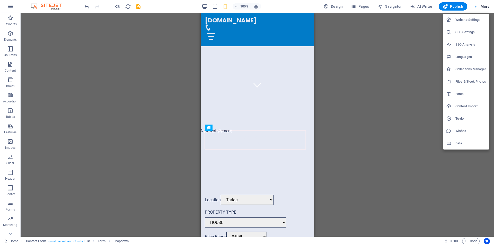
click at [475, 19] on h6 "Website Settings" at bounding box center [470, 20] width 31 height 6
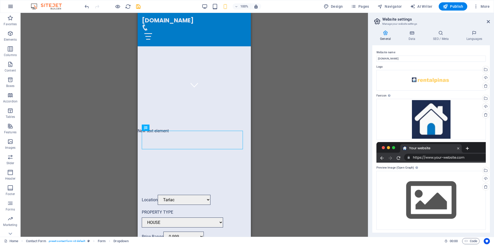
click at [9, 7] on icon "button" at bounding box center [10, 6] width 6 height 6
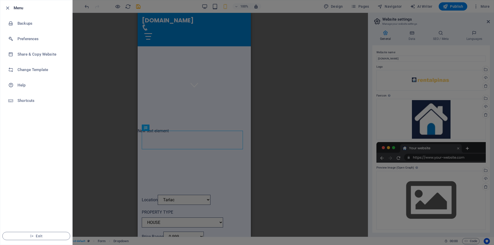
click at [118, 7] on div at bounding box center [247, 122] width 494 height 245
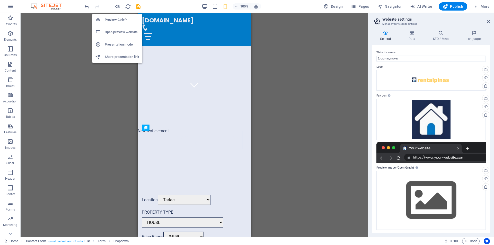
click at [118, 7] on icon "button" at bounding box center [118, 7] width 6 height 6
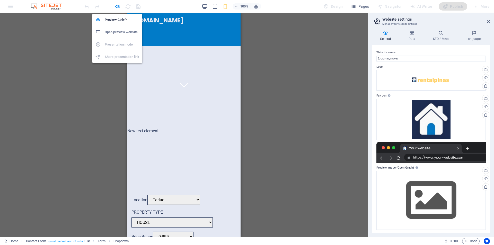
click at [118, 7] on icon "button" at bounding box center [118, 7] width 6 height 6
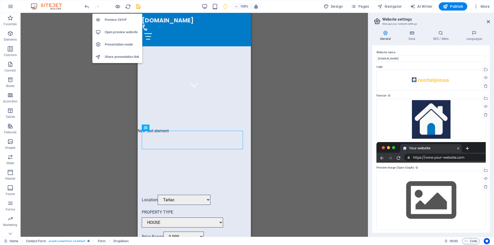
click at [121, 31] on h6 "Open preview website" at bounding box center [122, 32] width 34 height 6
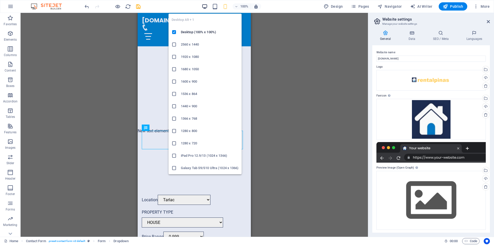
click at [205, 7] on icon "button" at bounding box center [205, 7] width 6 height 6
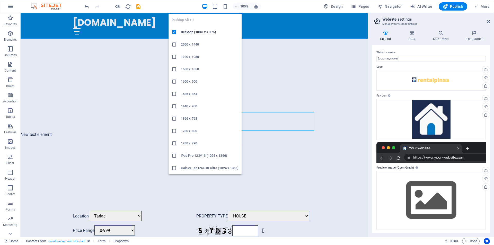
click at [205, 7] on icon "button" at bounding box center [205, 7] width 6 height 6
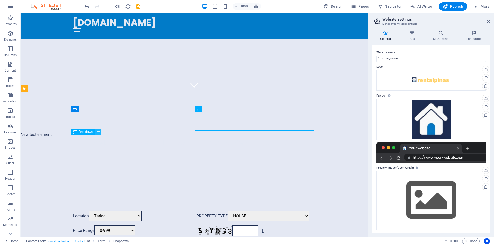
click at [99, 133] on icon at bounding box center [98, 131] width 3 height 5
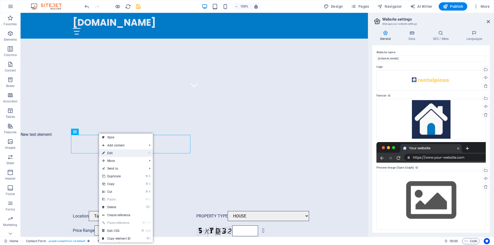
click at [113, 152] on link "⏎ Edit" at bounding box center [116, 153] width 34 height 8
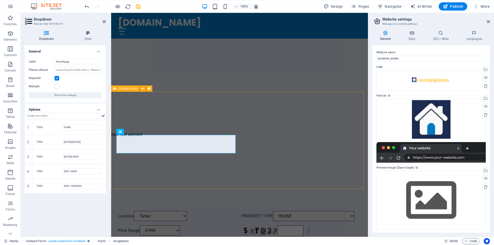
click at [199, 190] on div "Location [GEOGRAPHIC_DATA] PROPERTY TYPE HOUSE BED SPACE ([DEMOGRAPHIC_DATA]) B…" at bounding box center [239, 230] width 257 height 81
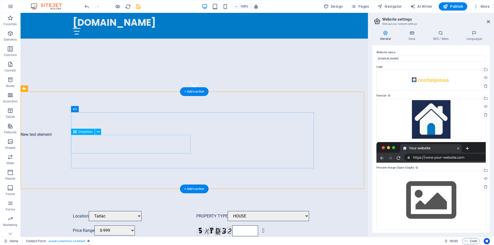
click at [187, 225] on div "Price Range 0-999 [DATE]-[DATE] [DATE]-3000 3001-5000 5001-1000000" at bounding box center [132, 230] width 119 height 11
click at [188, 211] on div "Location [GEOGRAPHIC_DATA] [GEOGRAPHIC_DATA] [GEOGRAPHIC_DATA]" at bounding box center [132, 216] width 119 height 10
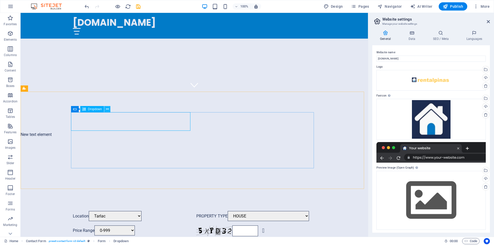
click at [107, 109] on icon at bounding box center [107, 109] width 3 height 5
click at [92, 109] on icon at bounding box center [91, 109] width 3 height 5
click at [109, 109] on icon at bounding box center [107, 109] width 3 height 5
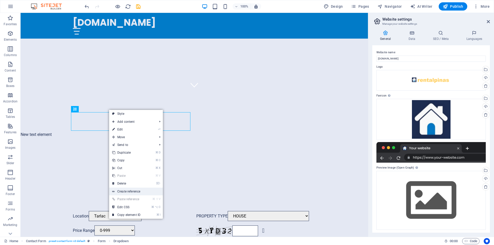
click at [132, 192] on link "Create reference" at bounding box center [136, 192] width 54 height 8
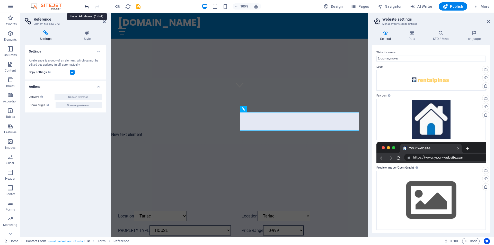
click at [87, 7] on icon "undo" at bounding box center [87, 7] width 6 height 6
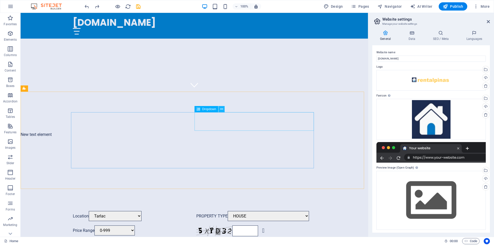
click at [221, 109] on icon at bounding box center [221, 109] width 3 height 5
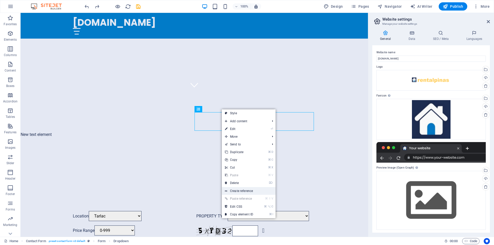
click at [252, 192] on link "Create reference" at bounding box center [249, 191] width 54 height 8
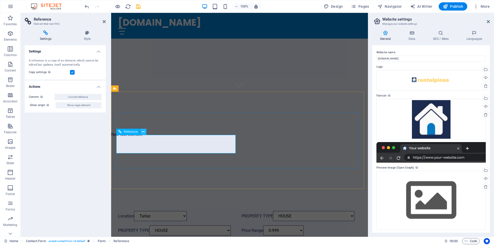
click at [145, 131] on button at bounding box center [143, 132] width 6 height 6
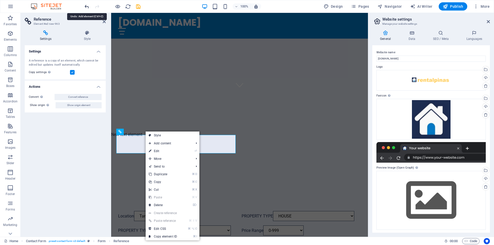
click at [87, 6] on icon "undo" at bounding box center [87, 7] width 6 height 6
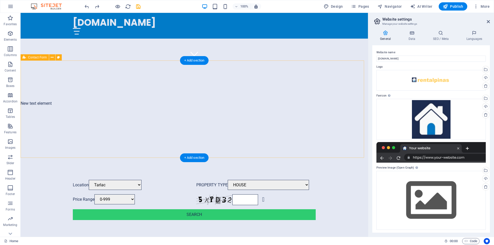
scroll to position [173, 0]
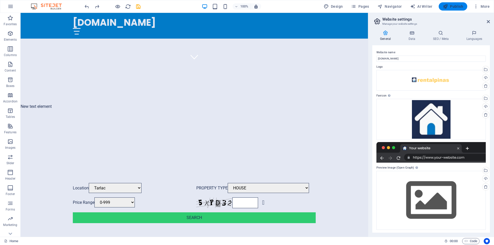
click at [459, 6] on span "Publish" at bounding box center [453, 6] width 20 height 5
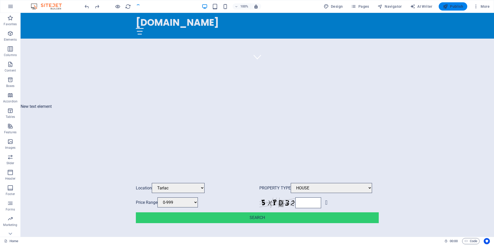
click at [458, 7] on span "Publish" at bounding box center [453, 6] width 20 height 5
